Goal: Obtain resource: Download file/media

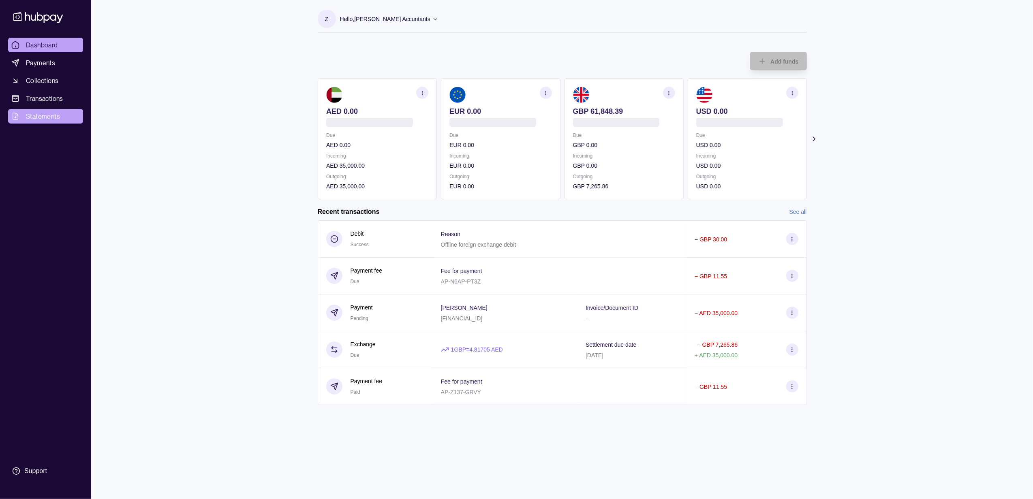
click at [49, 115] on span "Statements" at bounding box center [43, 116] width 34 height 10
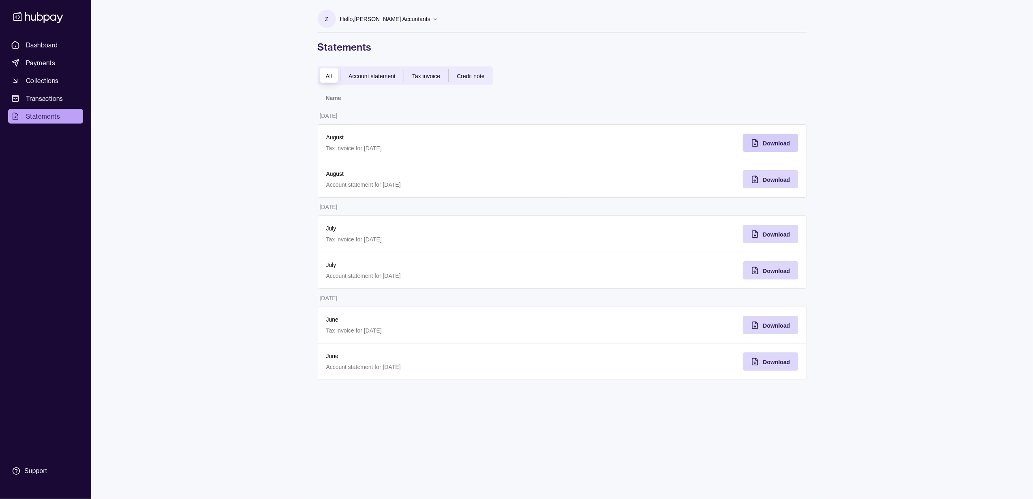
click at [780, 140] on span "Download" at bounding box center [776, 143] width 27 height 6
click at [778, 175] on div "Download" at bounding box center [776, 180] width 27 height 10
click at [430, 75] on span "Tax invoice" at bounding box center [426, 76] width 28 height 6
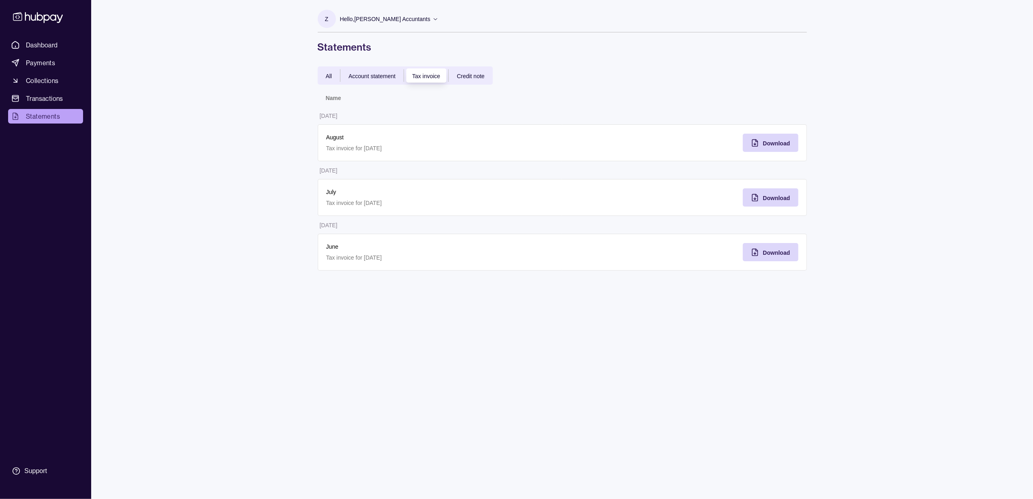
click at [361, 75] on span "Account statement" at bounding box center [371, 76] width 47 height 6
click at [333, 71] on div "All" at bounding box center [329, 76] width 23 height 10
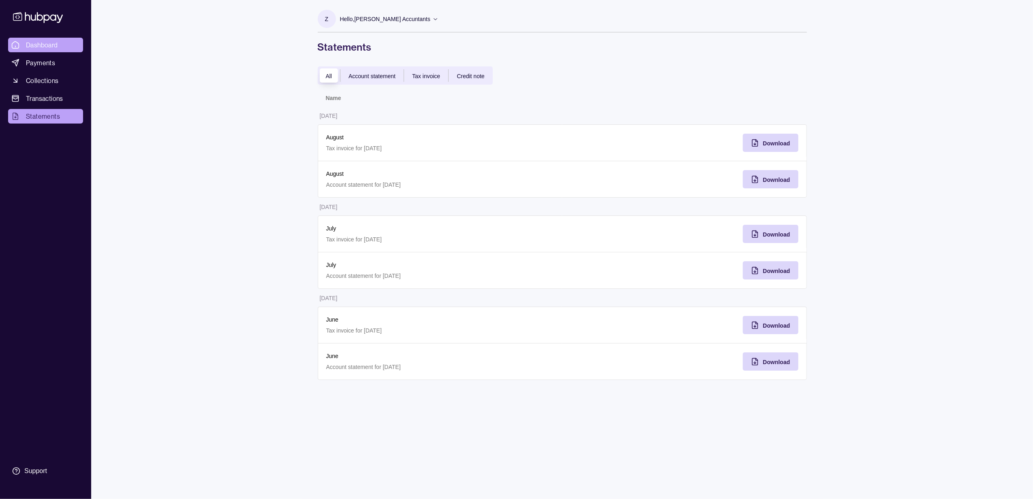
click at [49, 44] on span "Dashboard" at bounding box center [42, 45] width 32 height 10
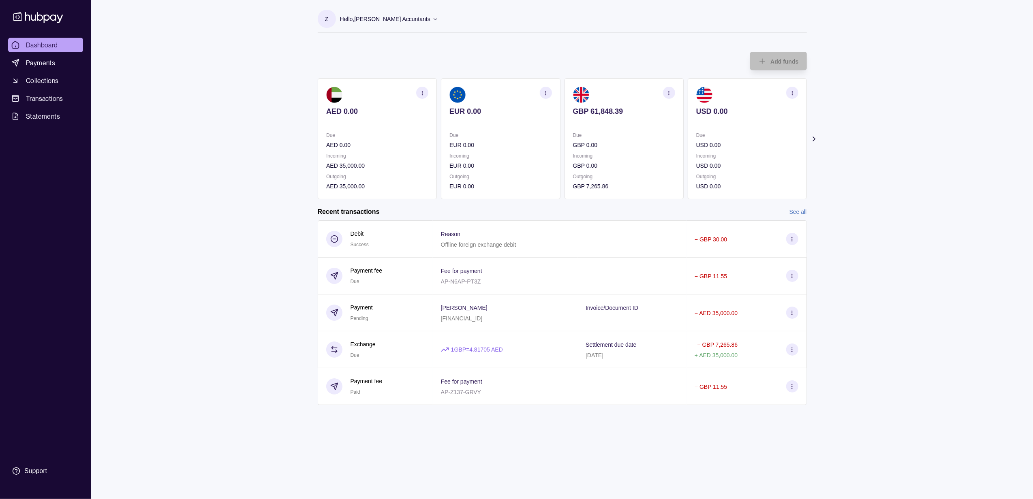
click at [670, 93] on icon "button" at bounding box center [669, 93] width 6 height 6
click at [626, 95] on link "View transactions" at bounding box center [609, 92] width 44 height 9
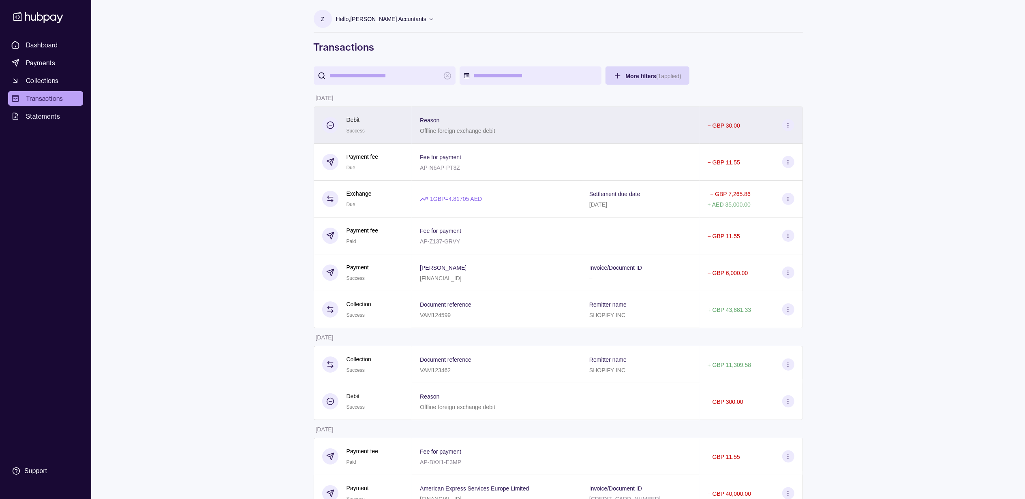
click at [791, 128] on icon at bounding box center [788, 125] width 6 height 6
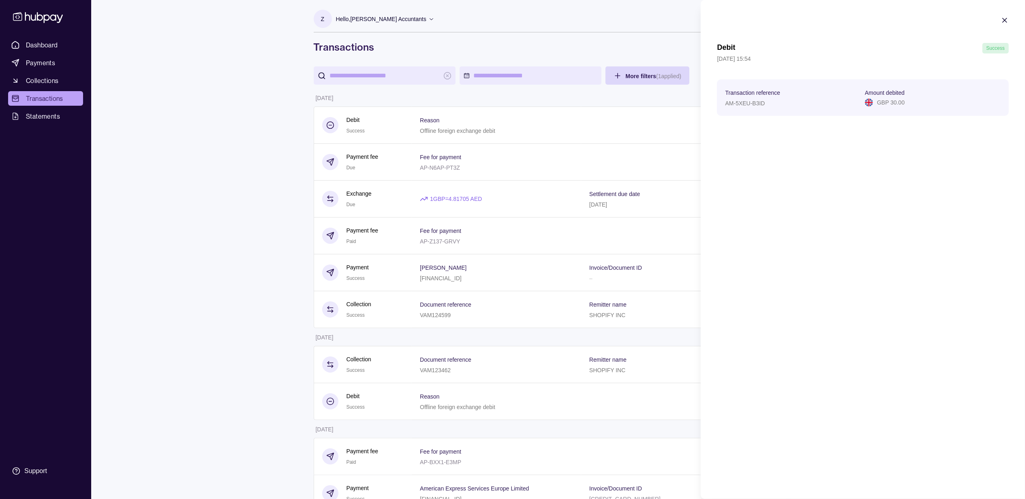
click at [1007, 21] on icon "button" at bounding box center [1004, 20] width 8 height 8
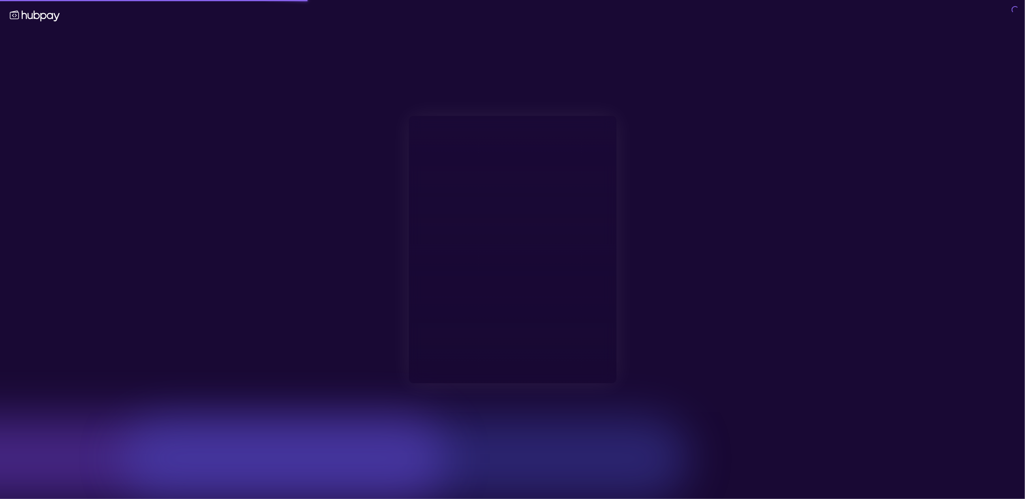
type input "**********"
